Goal: Information Seeking & Learning: Learn about a topic

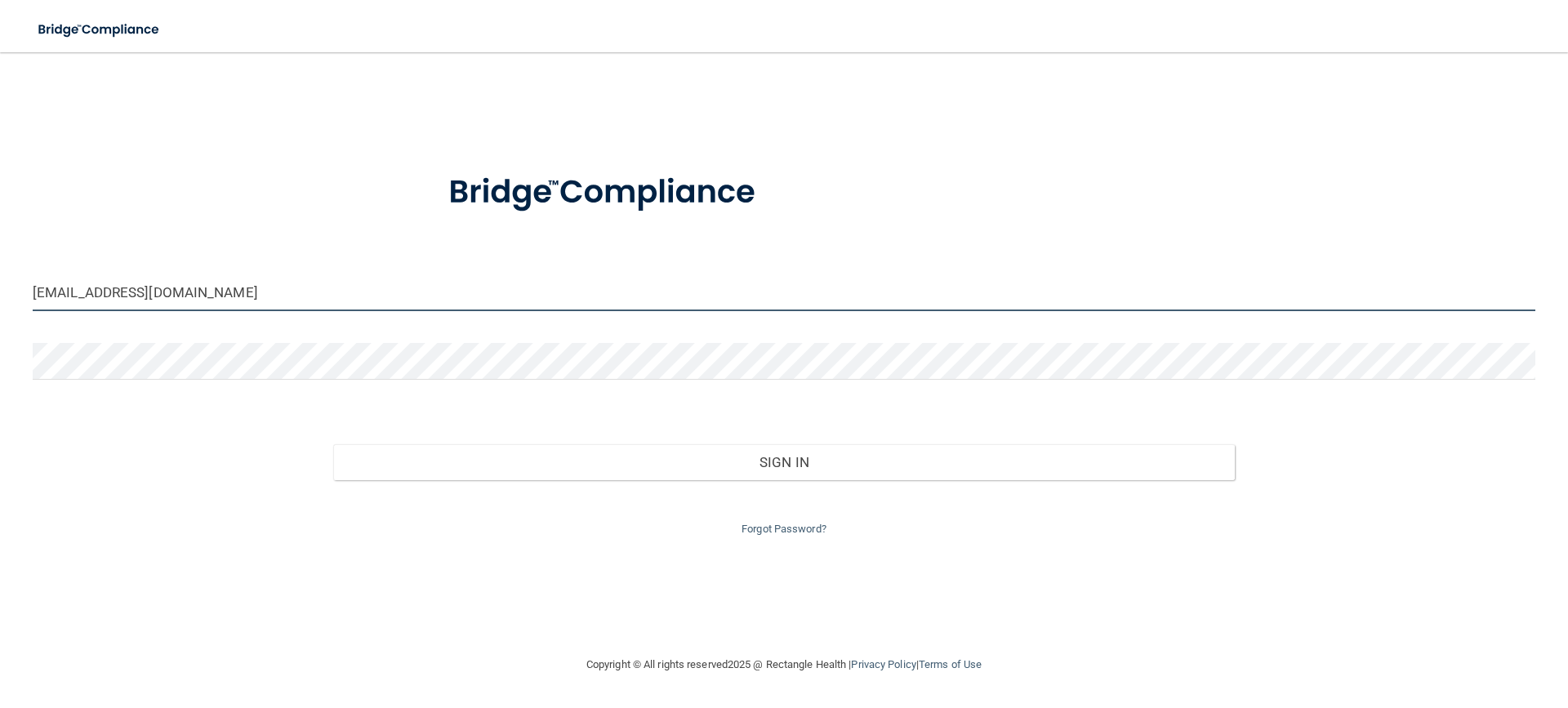
click at [207, 282] on input "[EMAIL_ADDRESS][DOMAIN_NAME]" at bounding box center [784, 292] width 1502 height 37
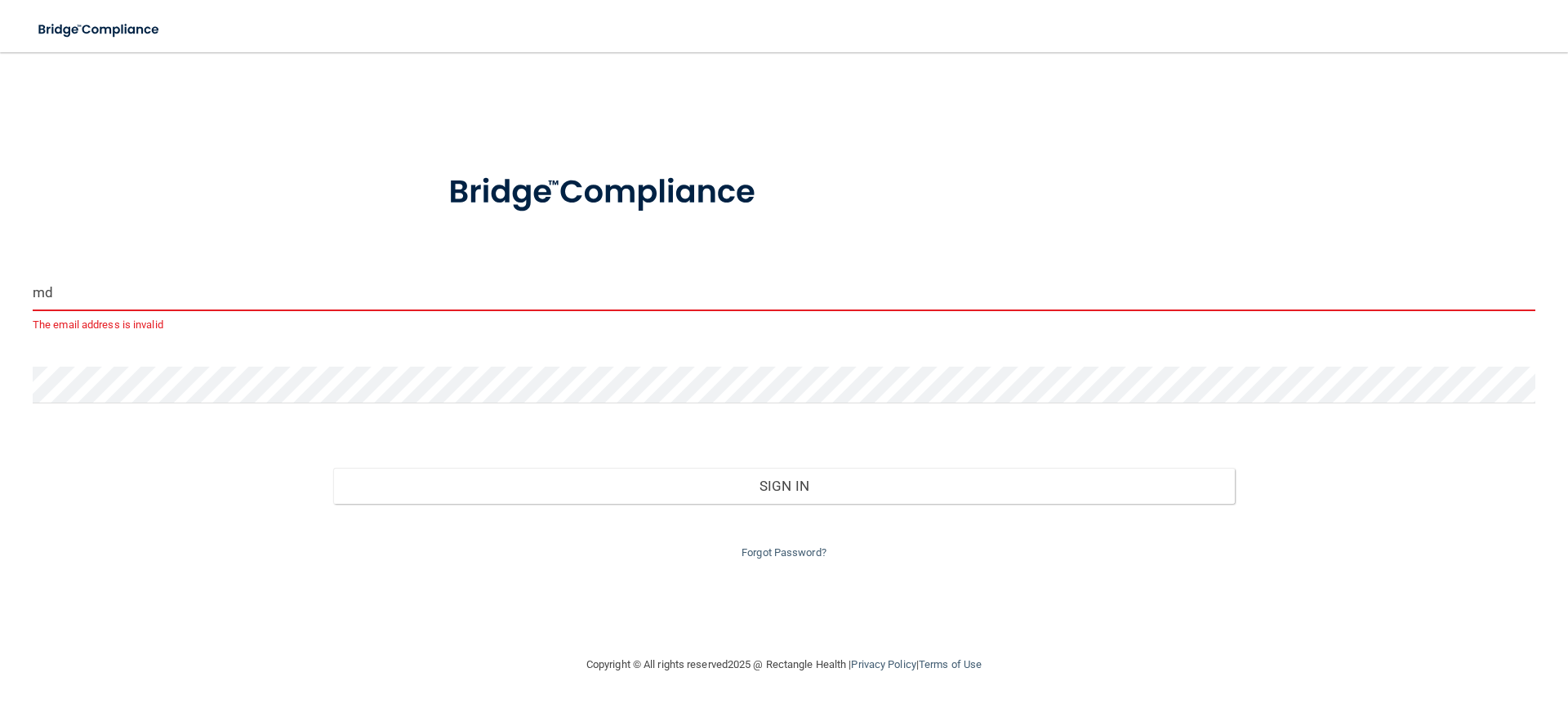
type input "m"
type input "[PERSON_NAME][EMAIL_ADDRESS][DOMAIN_NAME]"
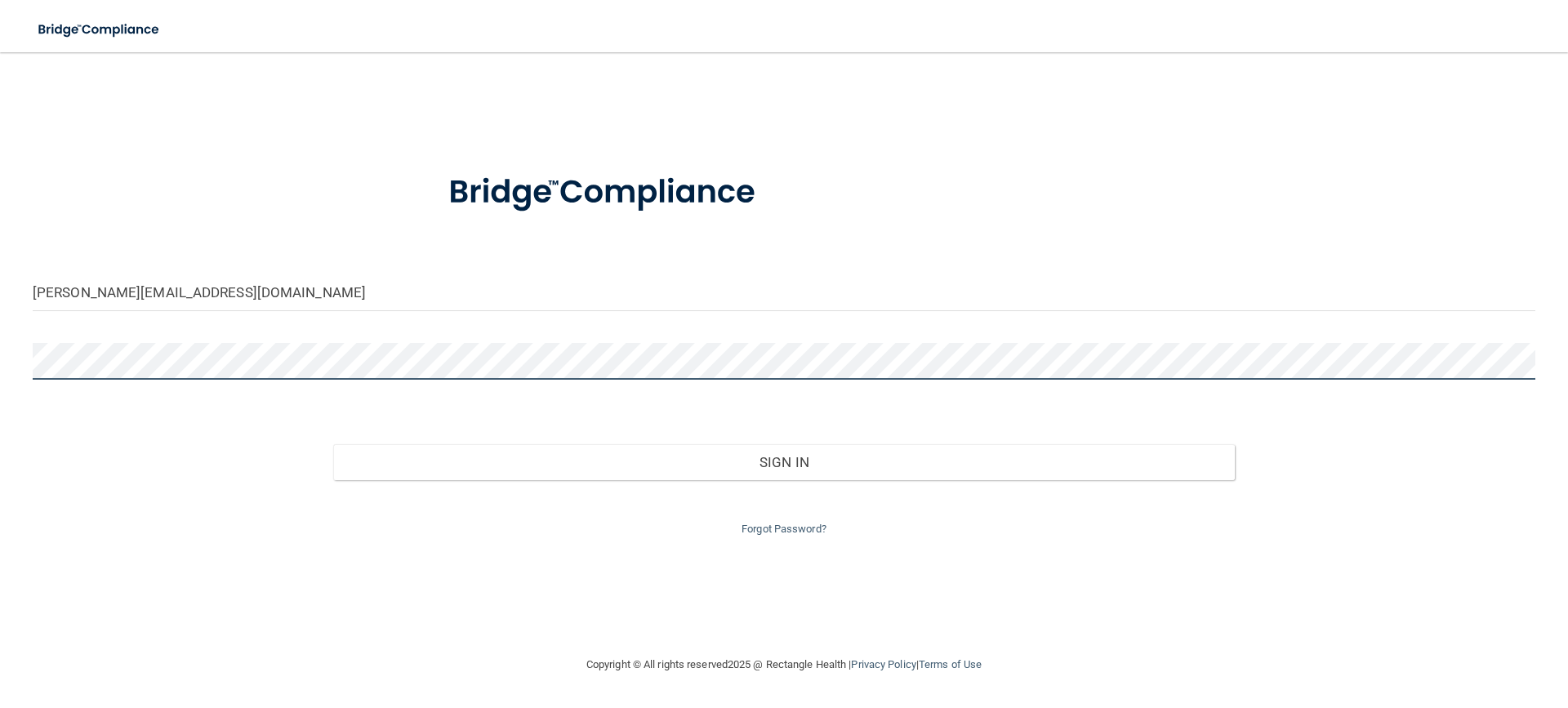
click at [333, 445] on button "Sign In" at bounding box center [784, 463] width 901 height 36
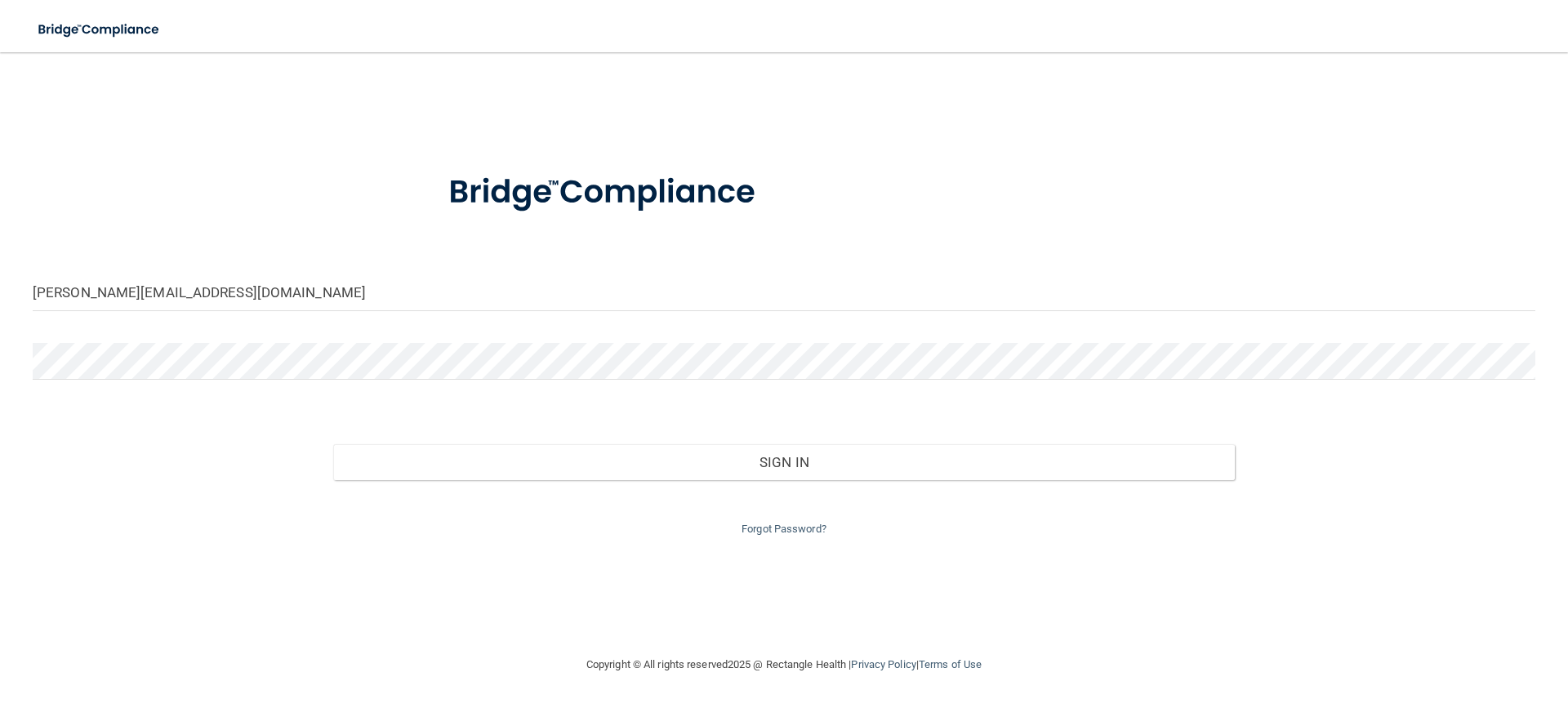
click at [397, 421] on div "Sign In" at bounding box center [784, 446] width 1527 height 69
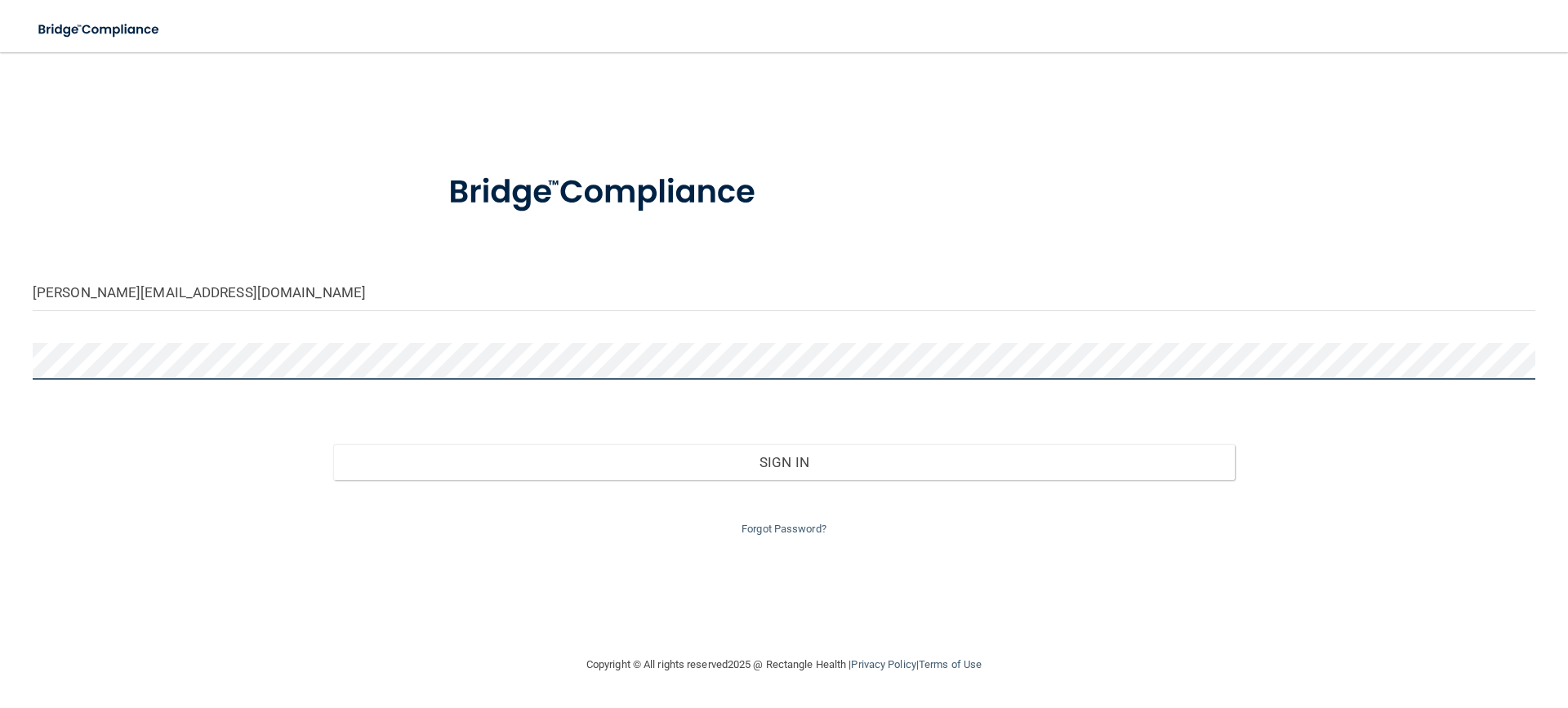
click at [0, 350] on main "[PERSON_NAME][EMAIL_ADDRESS][DOMAIN_NAME] Invalid email/password. You don't hav…" at bounding box center [784, 380] width 1568 height 656
click at [333, 445] on button "Sign In" at bounding box center [784, 463] width 901 height 36
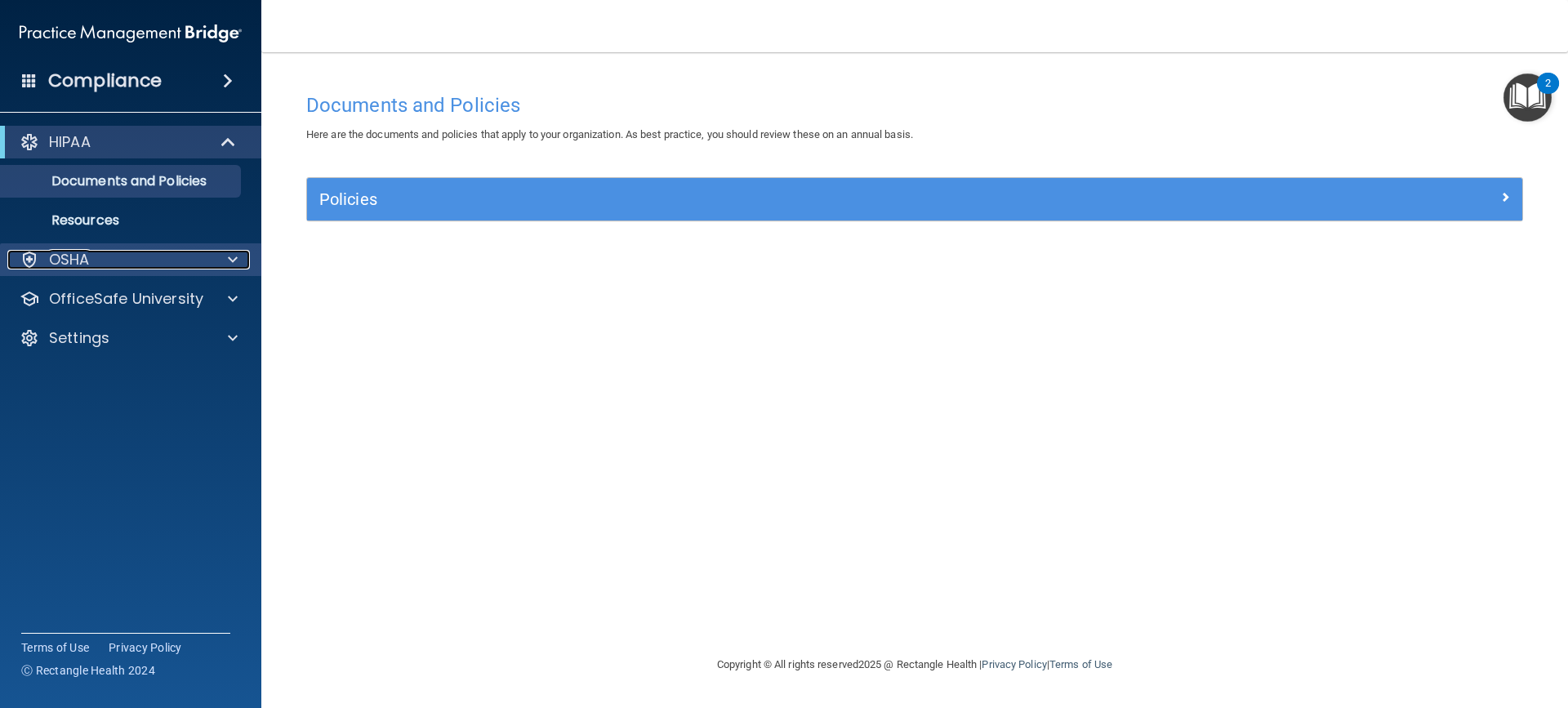
click at [218, 260] on div at bounding box center [230, 260] width 41 height 20
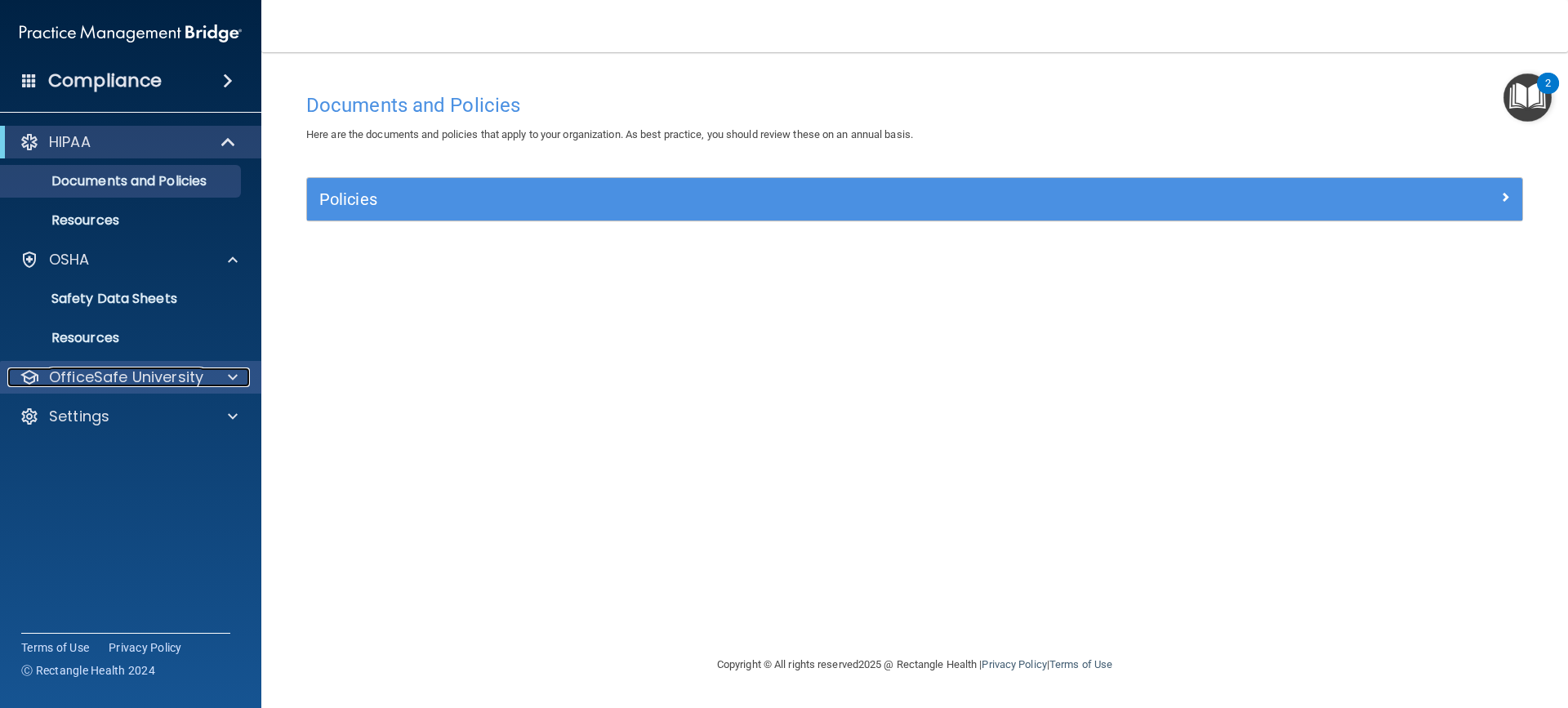
click at [212, 376] on div at bounding box center [230, 378] width 41 height 20
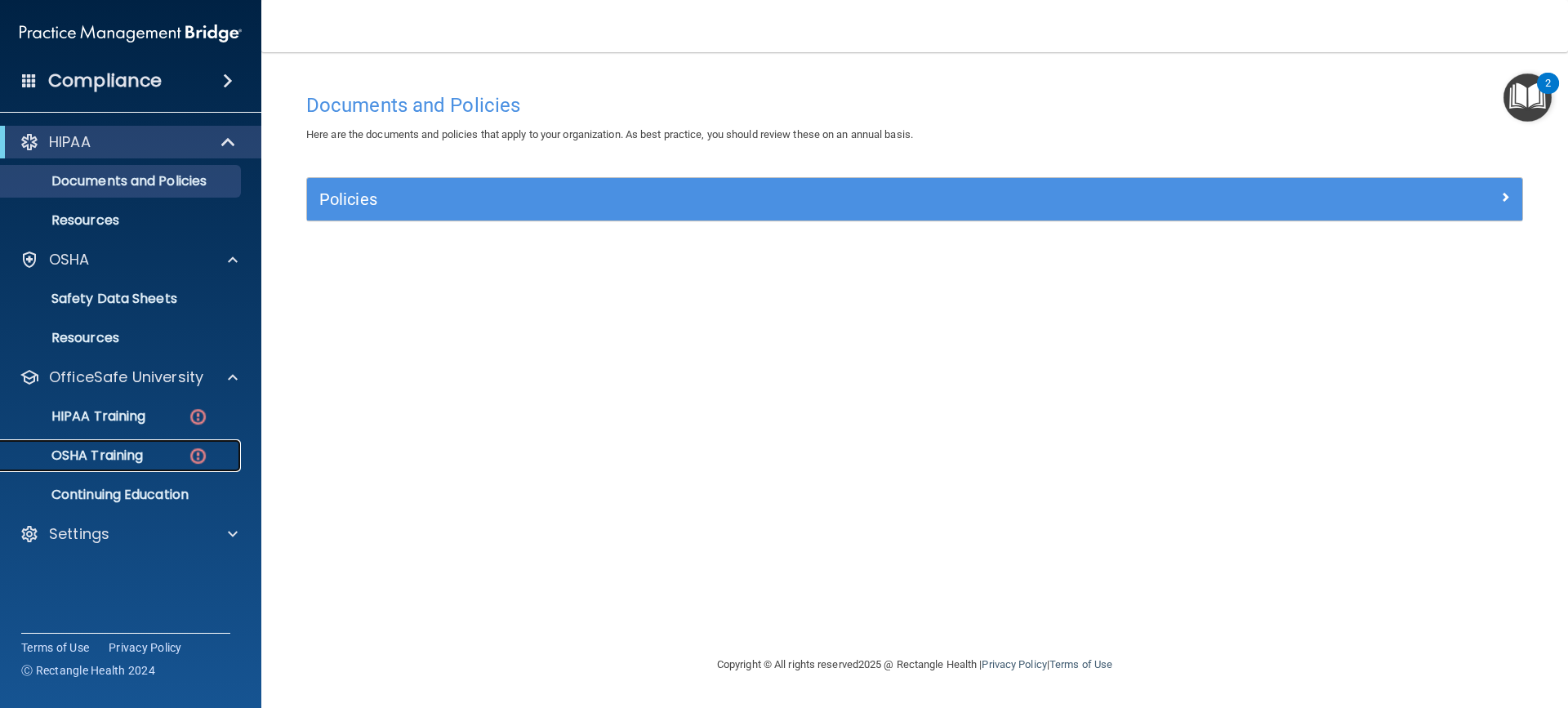
click at [120, 454] on p "OSHA Training" at bounding box center [77, 456] width 133 height 16
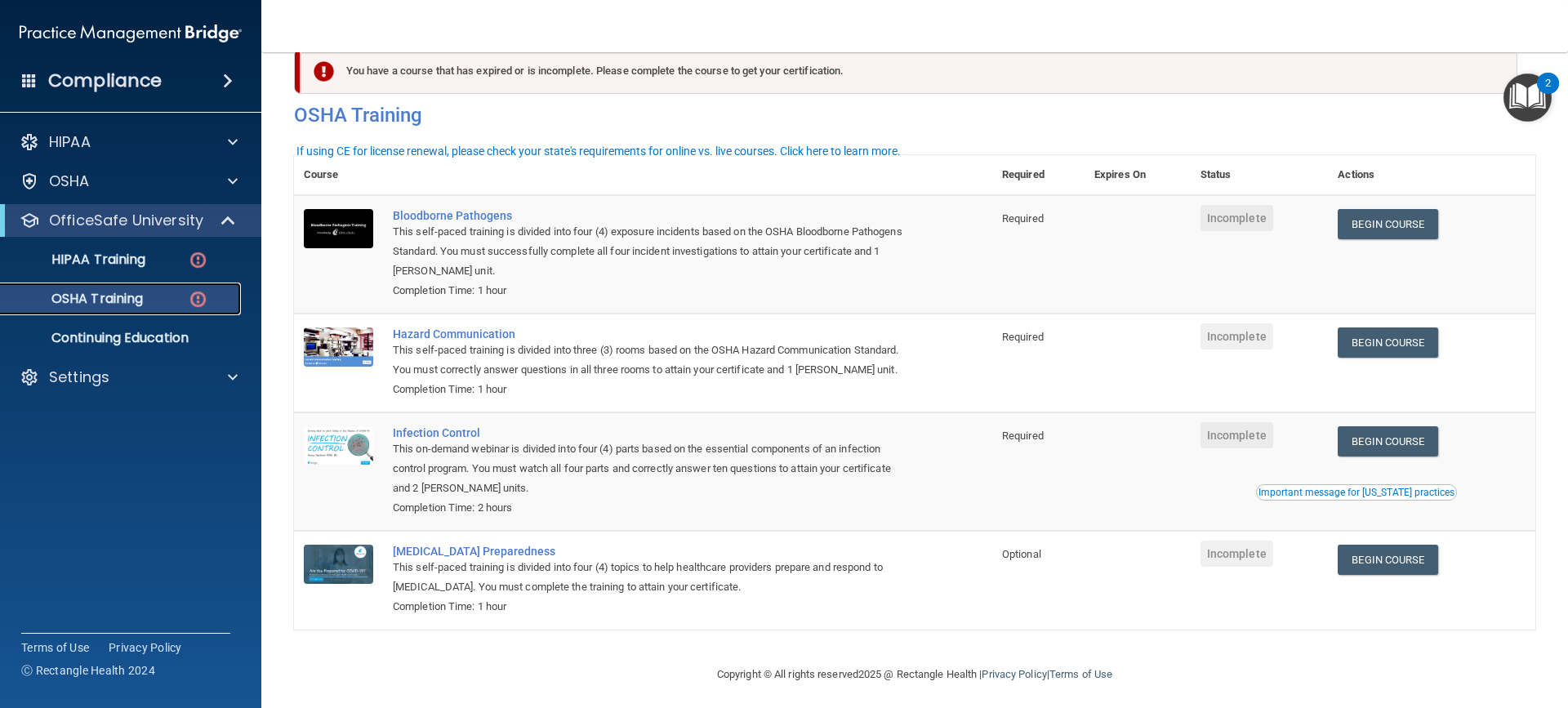
scroll to position [63, 0]
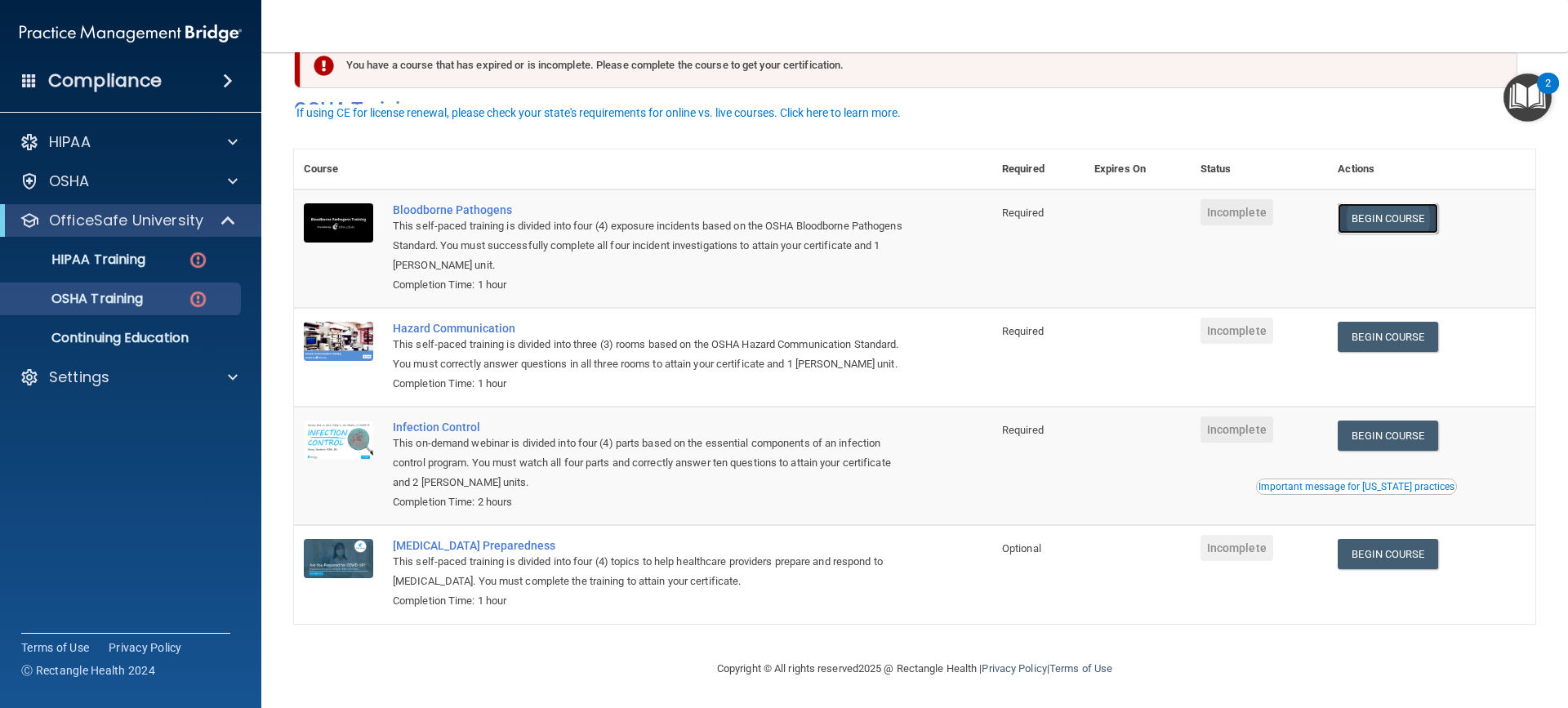
click at [1390, 203] on link "Begin Course" at bounding box center [1388, 218] width 100 height 30
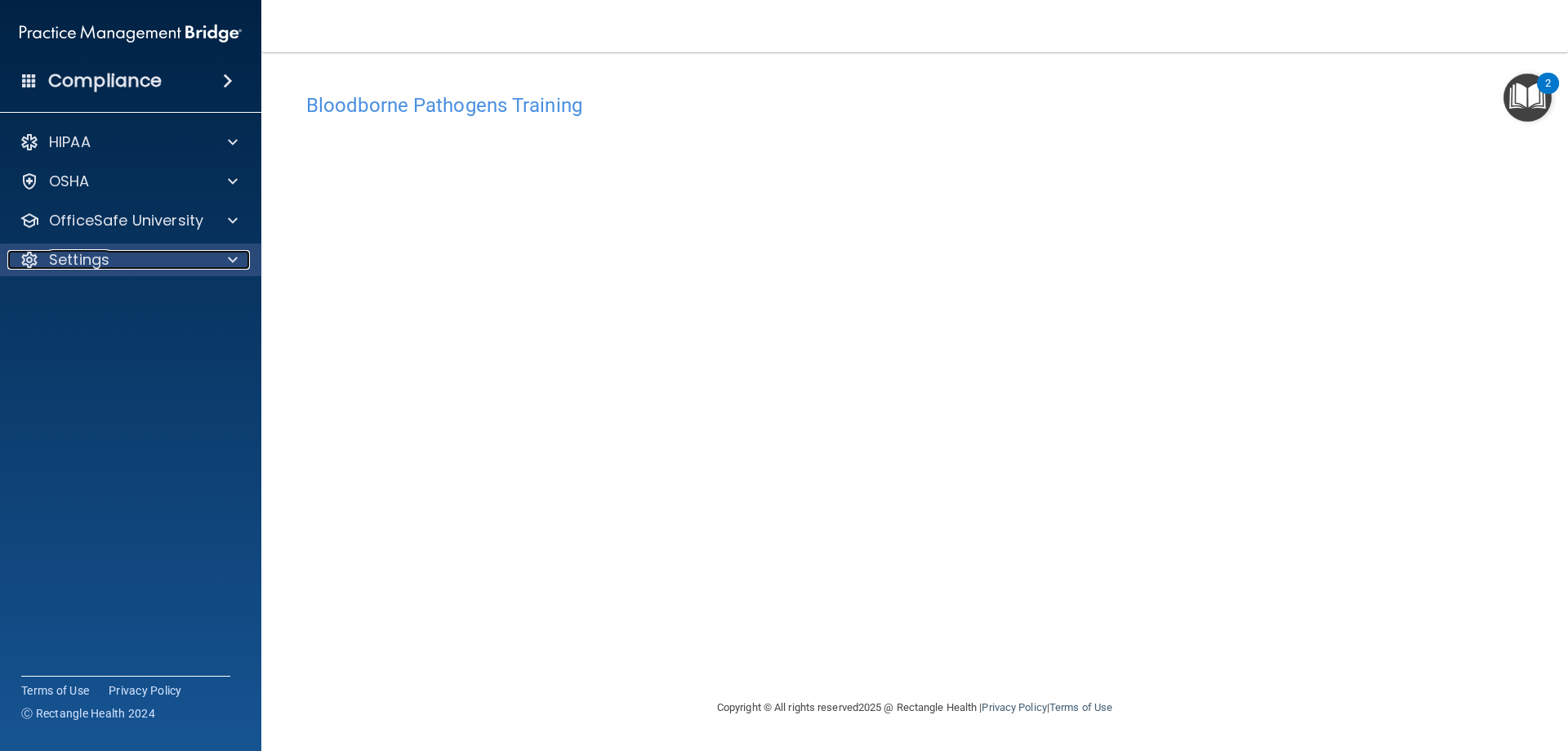
click at [94, 264] on p "Settings" at bounding box center [79, 260] width 61 height 20
click at [96, 356] on div "HIPAA Documents and Policies Report an Incident Business Associates Emergency P…" at bounding box center [131, 243] width 262 height 248
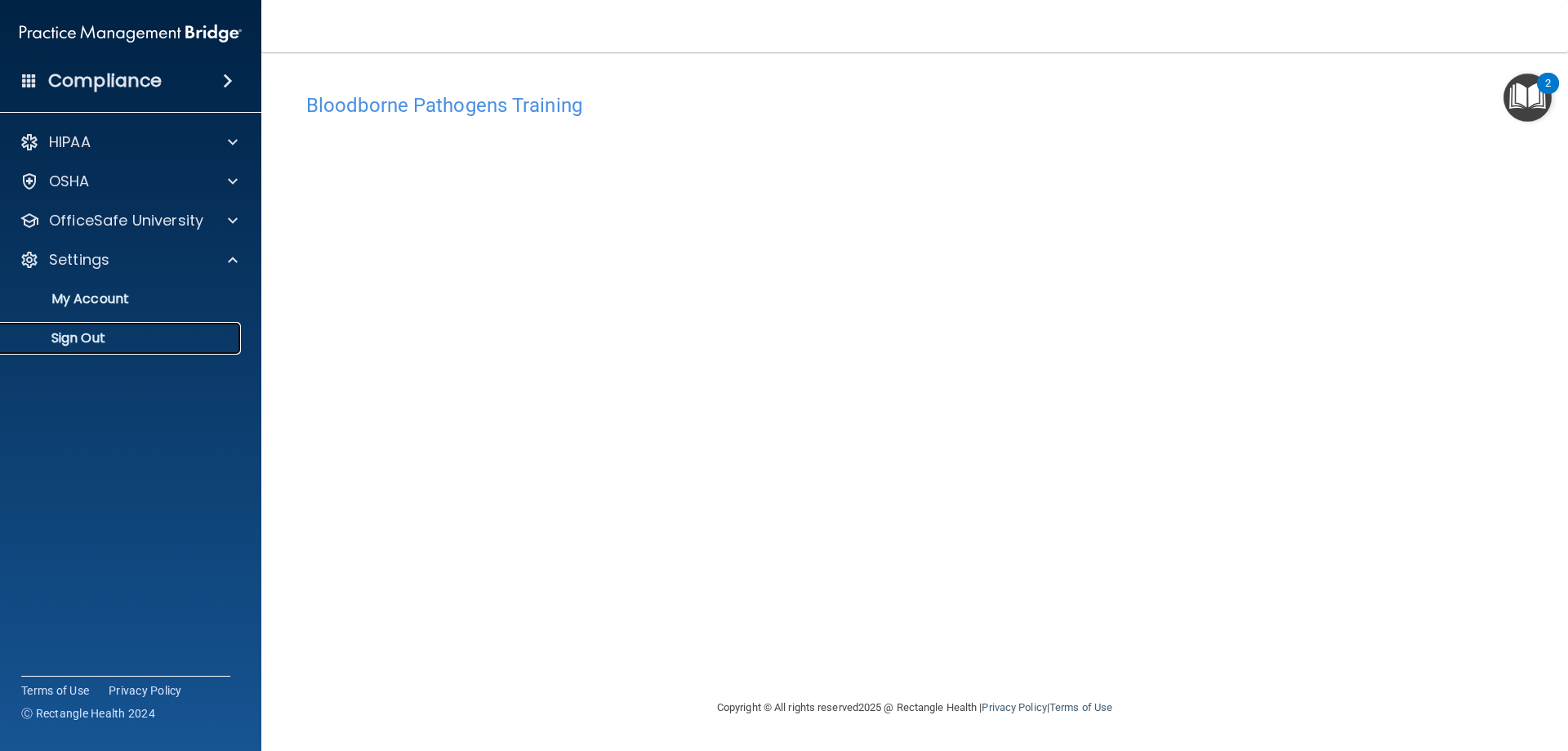
click at [106, 339] on p "Sign Out" at bounding box center [123, 338] width 223 height 16
